Goal: Task Accomplishment & Management: Use online tool/utility

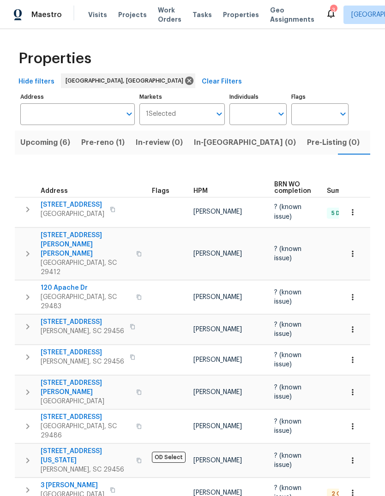
scroll to position [0, 16]
click at [36, 150] on button "Upcoming (6)" at bounding box center [29, 143] width 61 height 24
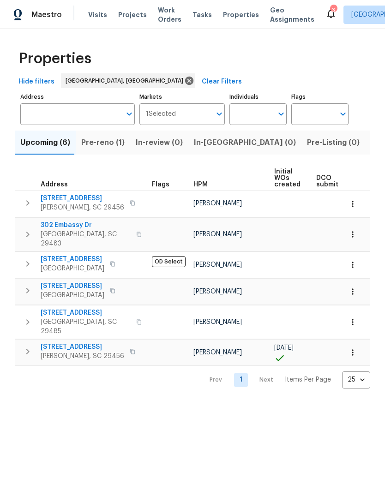
click at [110, 147] on span "Pre-reno (1)" at bounding box center [102, 142] width 43 height 13
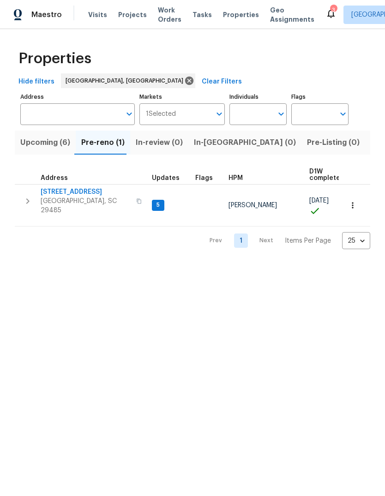
click at [69, 193] on span "112 Balsam Cir" at bounding box center [86, 191] width 90 height 9
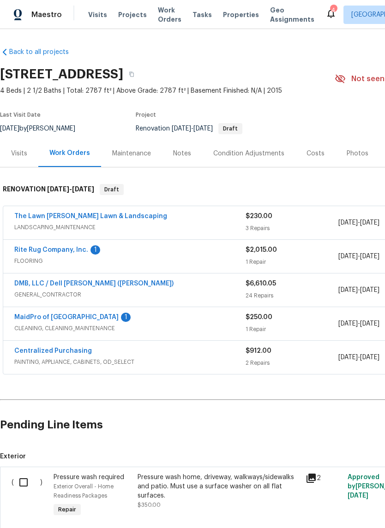
click at [81, 250] on link "Rite Rug Company, Inc." at bounding box center [51, 250] width 74 height 6
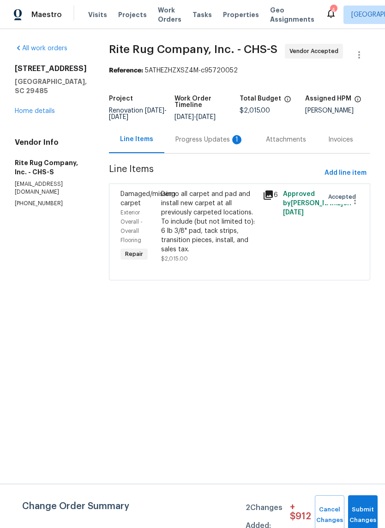
click at [222, 144] on div "Progress Updates 1" at bounding box center [209, 139] width 68 height 9
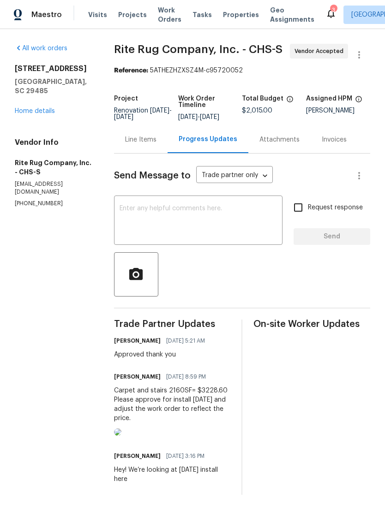
click at [155, 144] on div "Line Items" at bounding box center [140, 139] width 31 height 9
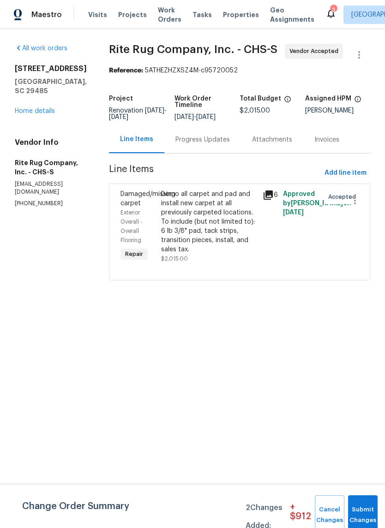
click at [227, 247] on div "Demo all carpet and pad and install new carpet at all previously carpeted locat…" at bounding box center [209, 222] width 96 height 65
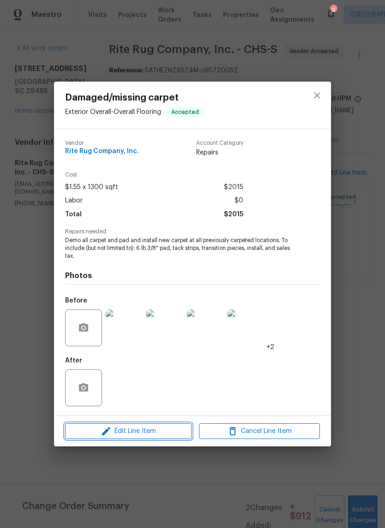
click at [146, 429] on span "Edit Line Item" at bounding box center [128, 432] width 121 height 12
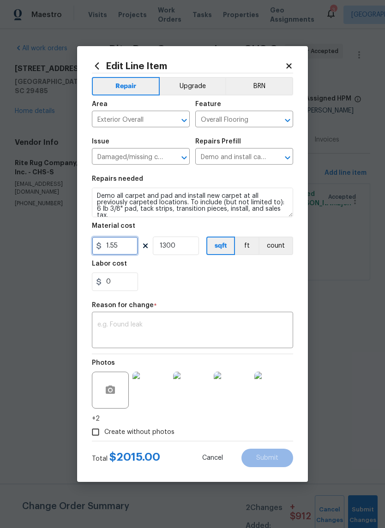
click at [128, 247] on input "1.55" at bounding box center [115, 246] width 46 height 18
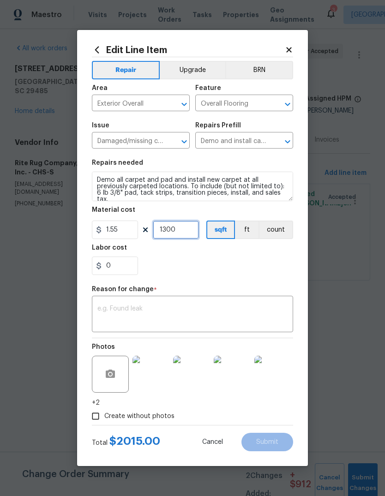
click at [183, 231] on input "1300" at bounding box center [176, 230] width 46 height 18
type input "2160"
click at [137, 231] on input "1.55" at bounding box center [115, 230] width 46 height 18
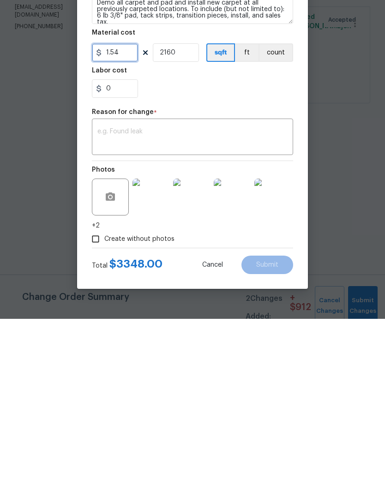
type input "1.54"
click at [347, 193] on html "Maestro Visits Projects Work Orders Tasks Properties Geo Assignments 3 Charlest…" at bounding box center [192, 153] width 385 height 306
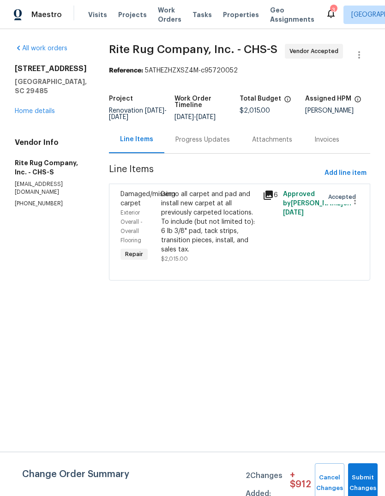
click at [235, 153] on div "Progress Updates" at bounding box center [202, 139] width 77 height 27
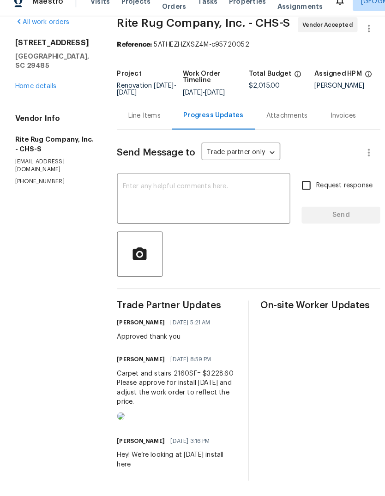
scroll to position [29, 0]
click at [121, 415] on img at bounding box center [117, 418] width 7 height 7
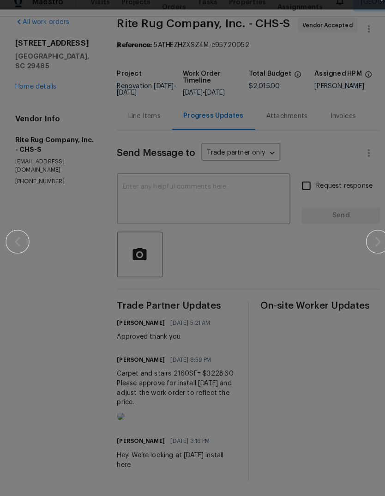
click at [360, 328] on div at bounding box center [193, 248] width 374 height 496
click at [350, 302] on div at bounding box center [193, 248] width 374 height 496
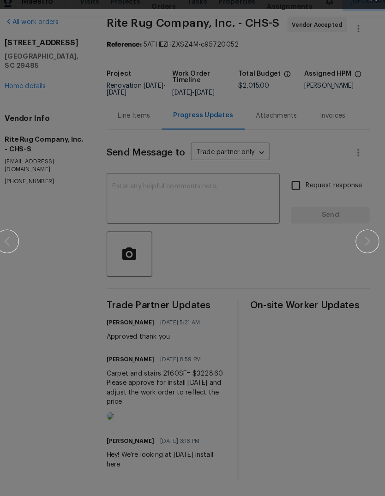
scroll to position [0, 0]
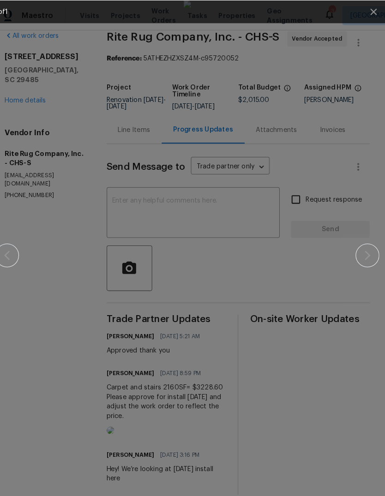
click at [353, 377] on div at bounding box center [193, 248] width 374 height 496
click at [368, 11] on icon "button" at bounding box center [373, 11] width 11 height 11
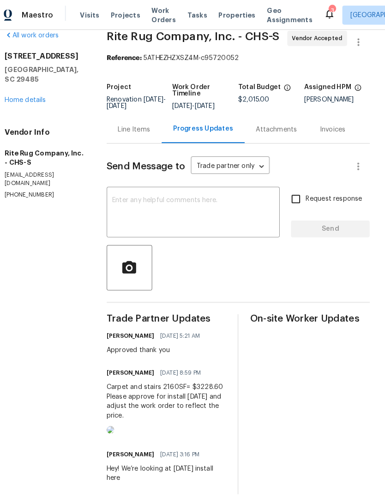
click at [147, 131] on div "Line Items" at bounding box center [141, 125] width 54 height 27
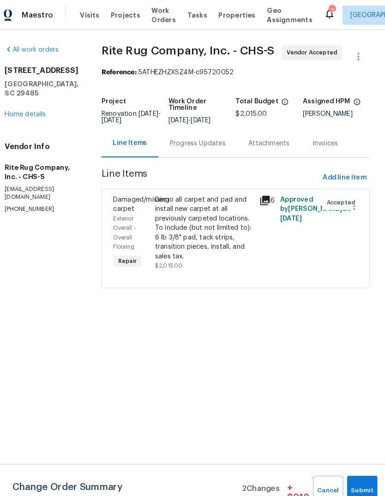
click at [212, 245] on div "Demo all carpet and pad and install new carpet at all previously carpeted locat…" at bounding box center [209, 222] width 96 height 65
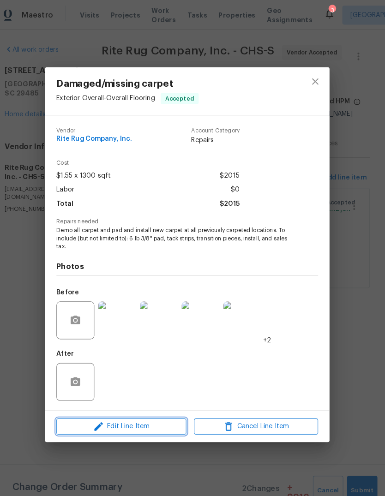
click at [148, 412] on span "Edit Line Item" at bounding box center [128, 416] width 121 height 12
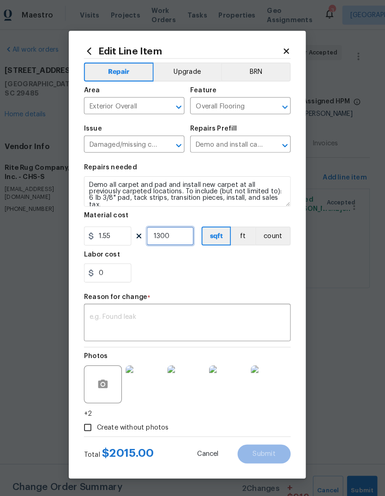
click at [177, 225] on input "1300" at bounding box center [176, 230] width 46 height 18
click at [179, 233] on input "1300" at bounding box center [176, 230] width 46 height 18
type input "1"
click at [123, 233] on input "1.55" at bounding box center [115, 230] width 46 height 18
click at [223, 263] on div "0" at bounding box center [192, 266] width 201 height 18
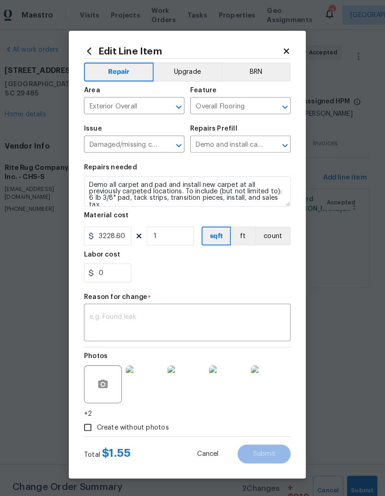
type input "3228.6"
click at [203, 303] on div "x ​" at bounding box center [192, 315] width 201 height 34
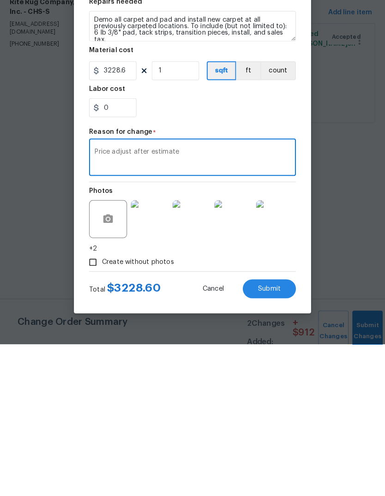
type textarea "Price adjust after estimate"
click at [261, 433] on button "Submit" at bounding box center [267, 442] width 52 height 18
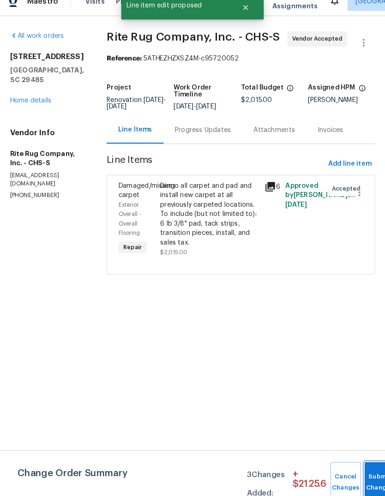
click at [370, 463] on button "Submit Changes" at bounding box center [375, 483] width 30 height 40
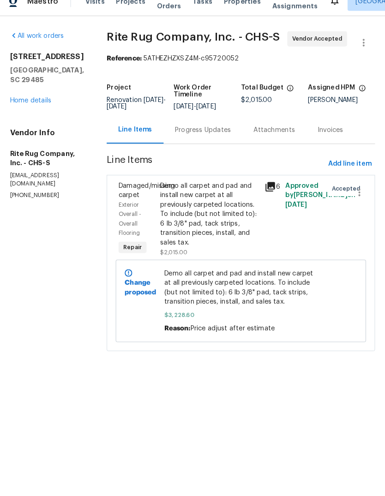
click at [27, 108] on link "Home details" at bounding box center [35, 111] width 40 height 6
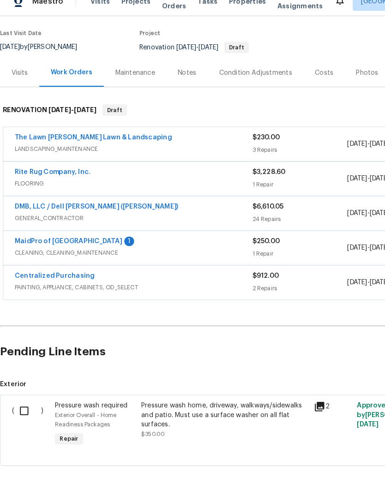
scroll to position [69, 0]
click at [306, 80] on div "Costs" at bounding box center [315, 84] width 18 height 9
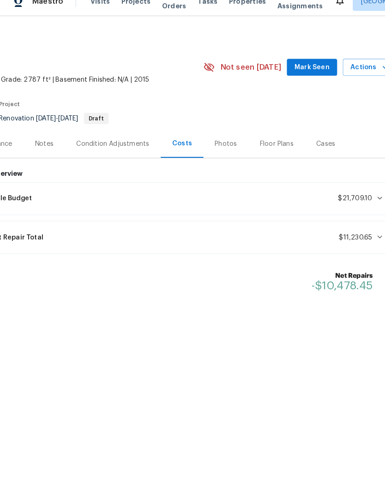
scroll to position [0, 137]
click at [298, 71] on button "Mark Seen" at bounding box center [303, 79] width 49 height 17
click at [364, 240] on span at bounding box center [367, 243] width 11 height 7
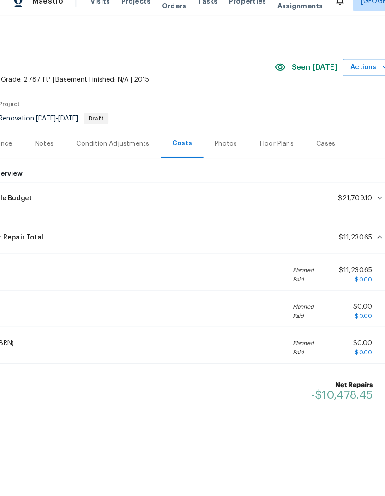
click at [366, 240] on icon at bounding box center [369, 243] width 7 height 7
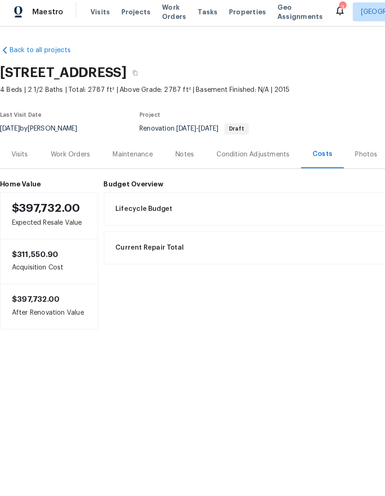
scroll to position [0, 0]
click at [223, 10] on span "Properties" at bounding box center [241, 14] width 36 height 9
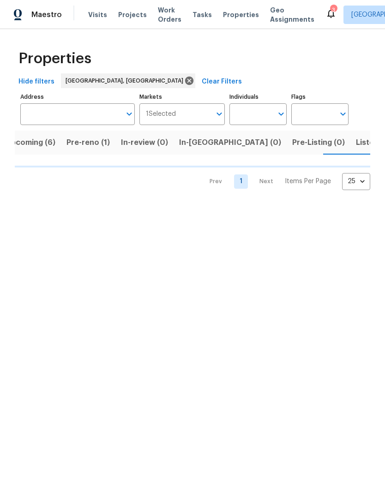
scroll to position [0, 16]
click at [354, 138] on span "Listed (9)" at bounding box center [371, 142] width 35 height 13
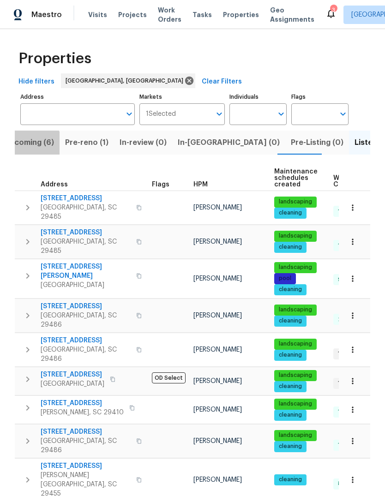
click at [27, 146] on span "Upcoming (6)" at bounding box center [29, 142] width 50 height 13
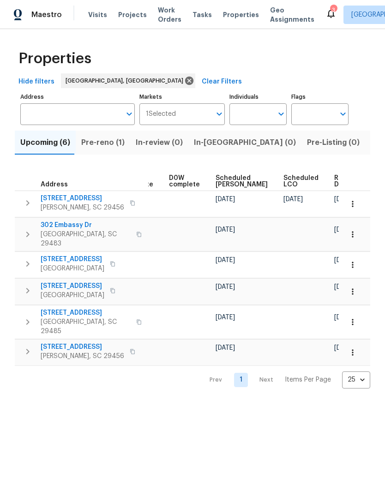
scroll to position [0, 242]
click at [335, 185] on span "Ready Date" at bounding box center [345, 181] width 20 height 13
